Goal: Task Accomplishment & Management: Manage account settings

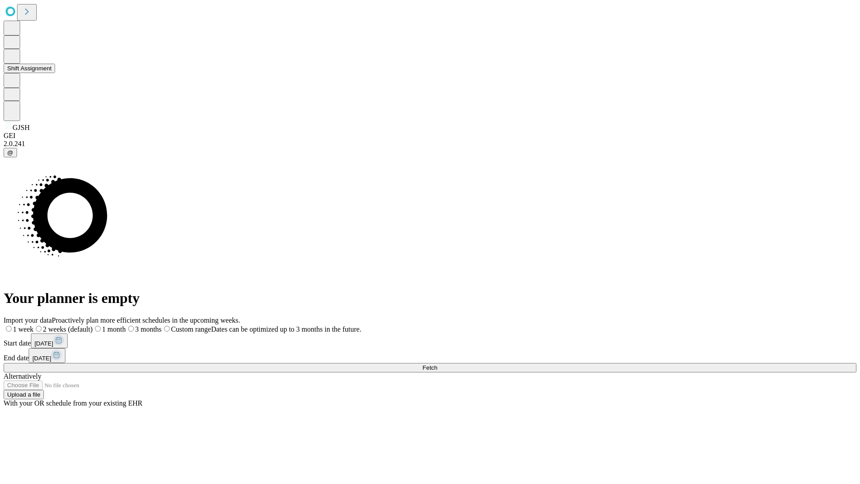
click at [55, 73] on button "Shift Assignment" at bounding box center [30, 68] width 52 height 9
